Goal: Find specific fact: Find specific fact

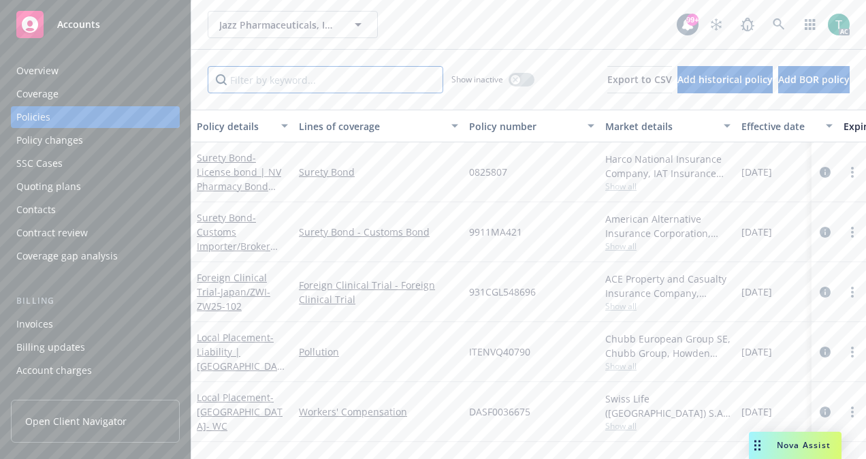
click at [240, 86] on input "Filter by keyword..." at bounding box center [326, 79] width 236 height 27
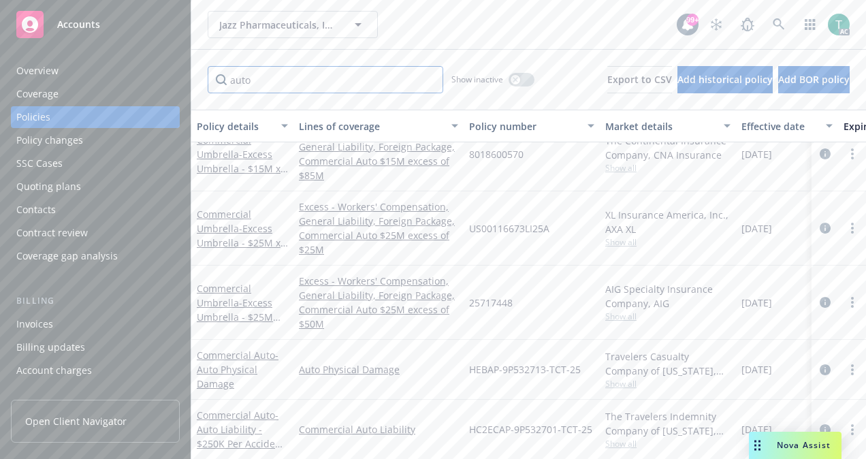
scroll to position [154, 0]
type input "auto"
drag, startPoint x: 465, startPoint y: 366, endPoint x: 584, endPoint y: 375, distance: 120.2
click at [584, 375] on div "HEBAP-9P532713-TCT-25" at bounding box center [532, 370] width 136 height 60
copy span "HEBAP-9P532713-TCT-25"
